Goal: Navigation & Orientation: Find specific page/section

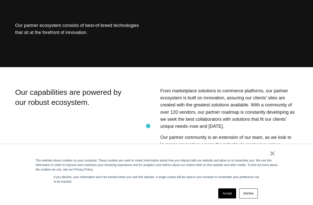
scroll to position [77, 0]
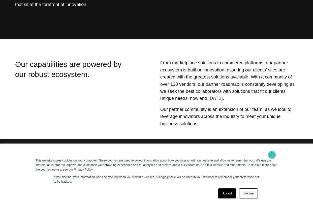
click at [272, 155] on link "×" at bounding box center [272, 153] width 6 height 5
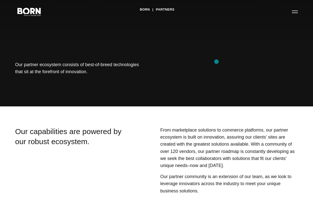
scroll to position [0, 0]
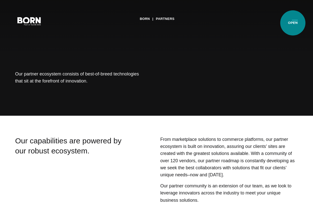
click at [293, 23] on button "Primary Menu" at bounding box center [295, 21] width 12 height 11
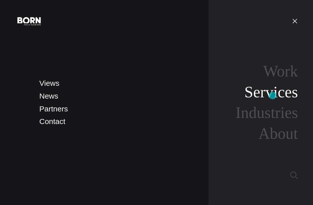
click at [272, 96] on link "Services" at bounding box center [270, 92] width 53 height 18
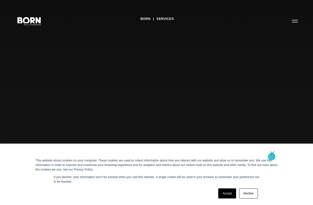
click at [271, 156] on link "×" at bounding box center [272, 153] width 6 height 5
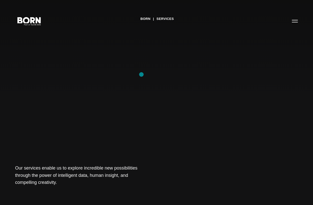
scroll to position [3, 0]
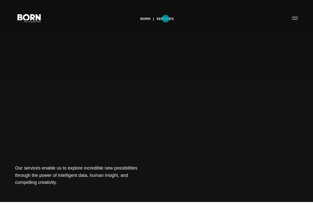
click at [165, 19] on link "Services" at bounding box center [164, 19] width 17 height 8
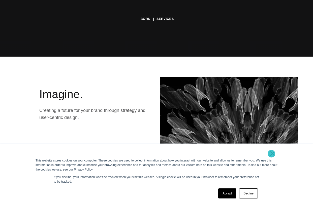
click at [271, 154] on link "×" at bounding box center [272, 153] width 6 height 5
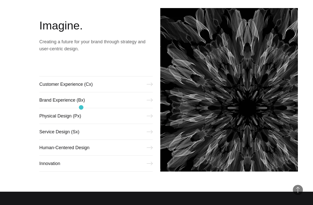
scroll to position [223, 0]
